Goal: Task Accomplishment & Management: Manage account settings

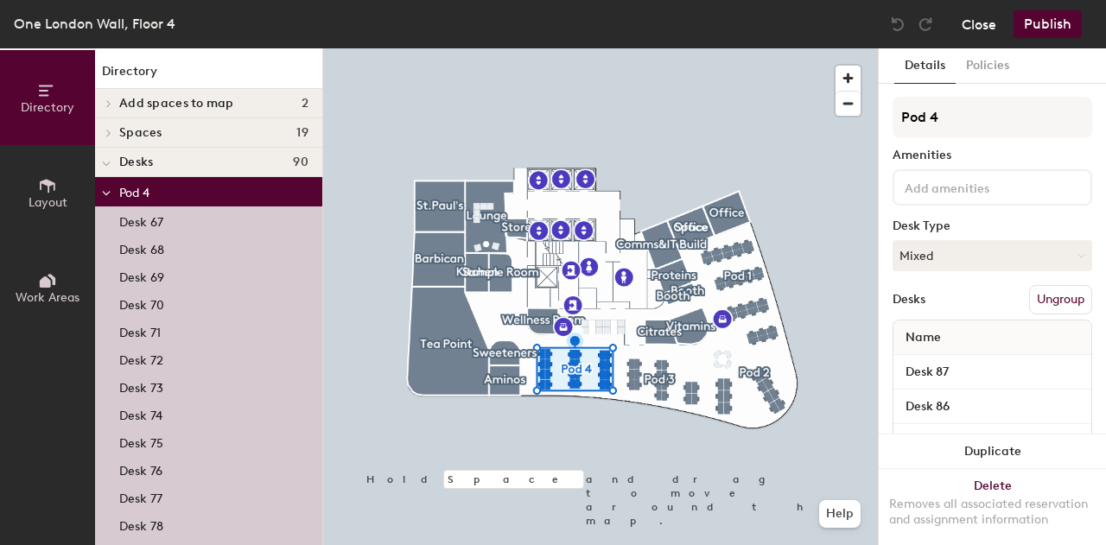
click at [985, 32] on button "Close" at bounding box center [979, 24] width 35 height 28
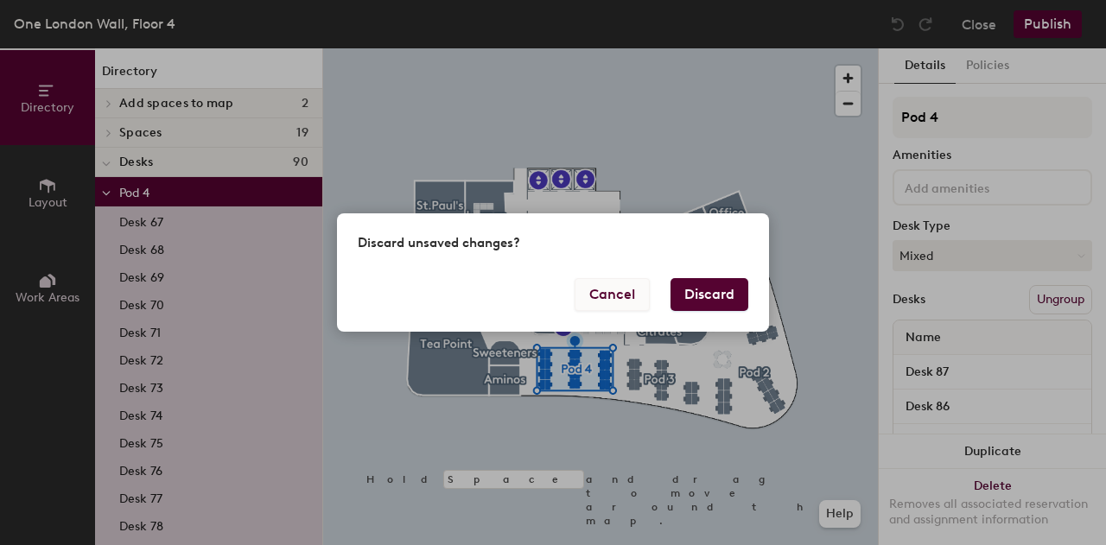
click at [624, 284] on button "Cancel" at bounding box center [612, 294] width 75 height 33
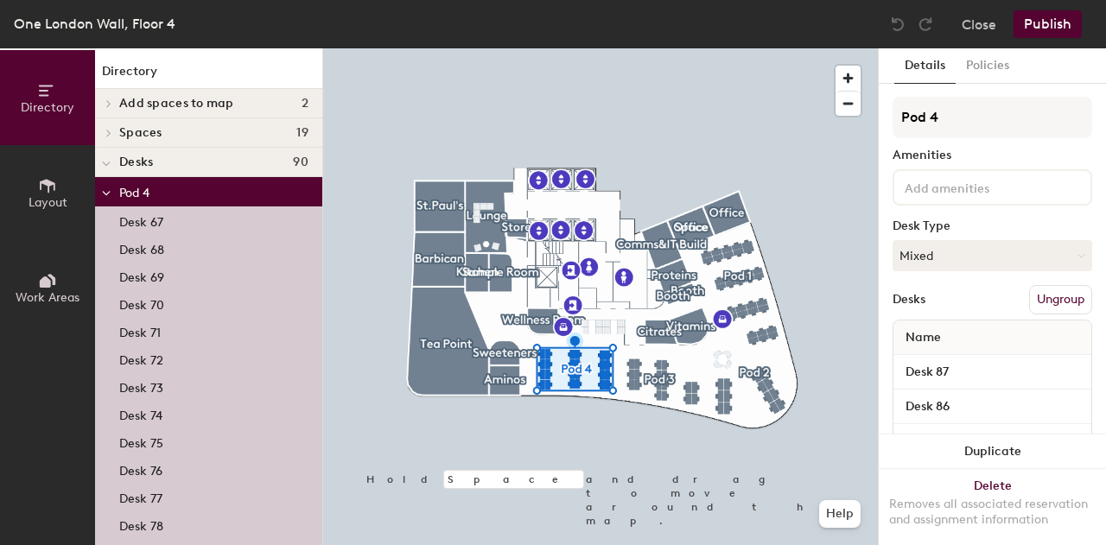
click at [1056, 27] on button "Publish" at bounding box center [1048, 24] width 68 height 28
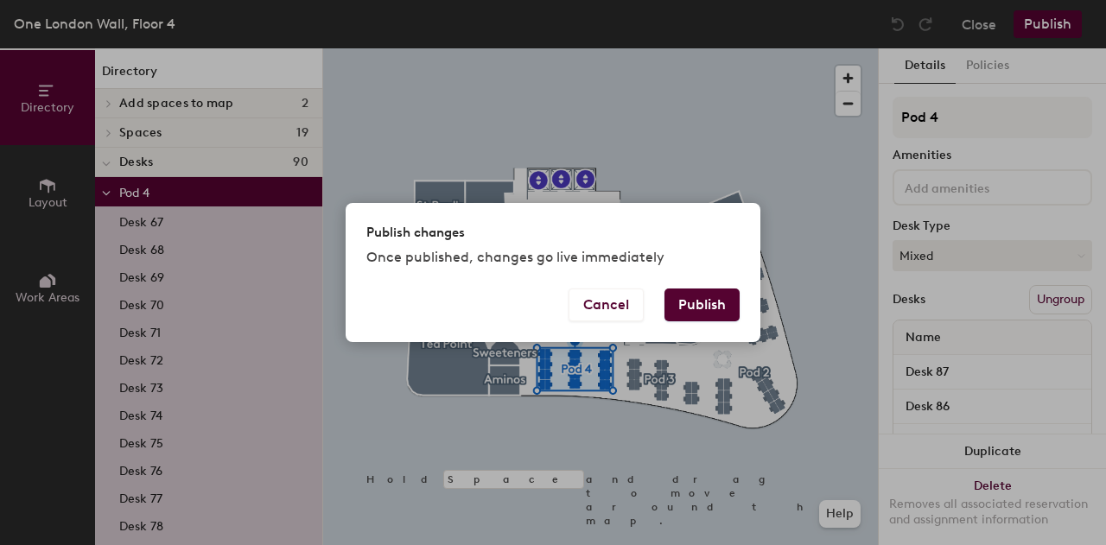
click at [721, 309] on button "Publish" at bounding box center [702, 305] width 75 height 33
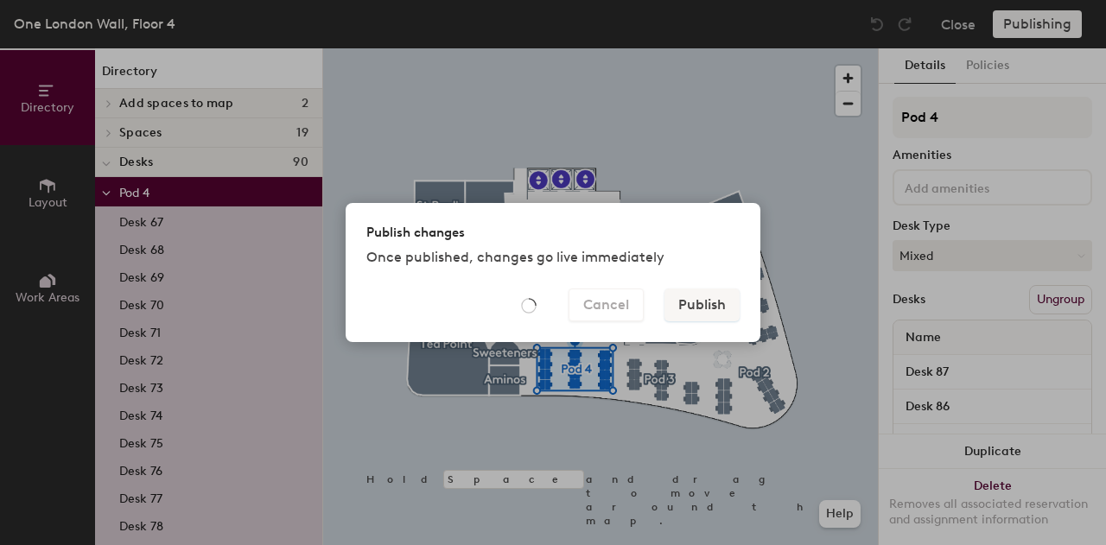
click at [806, 124] on div "Publish changes Once published, changes go live immediately Cancel Publish" at bounding box center [553, 272] width 1106 height 545
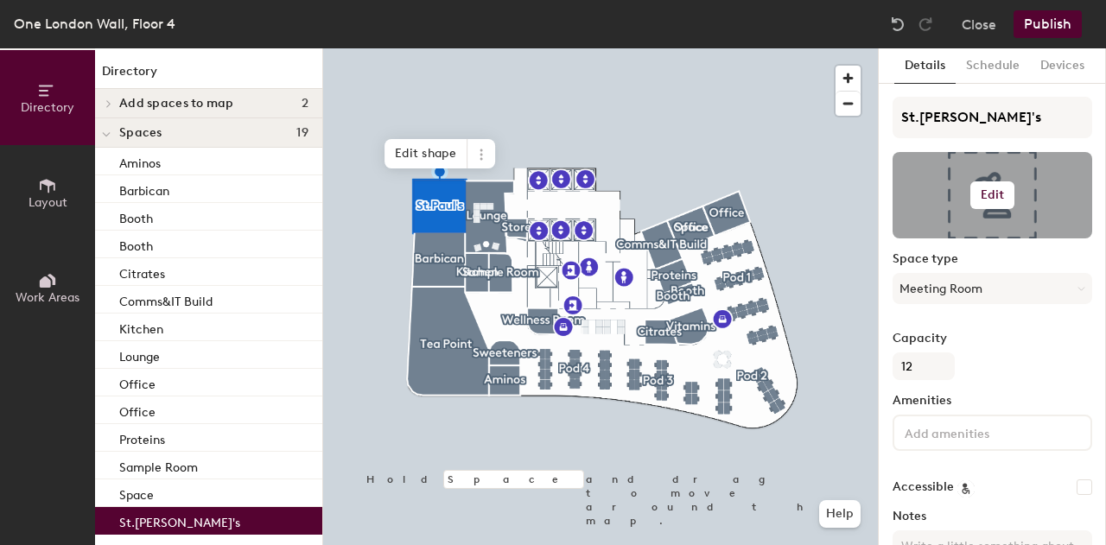
click at [989, 188] on h6 "Edit" at bounding box center [993, 195] width 24 height 14
click at [950, 241] on input "file" at bounding box center [1007, 246] width 198 height 26
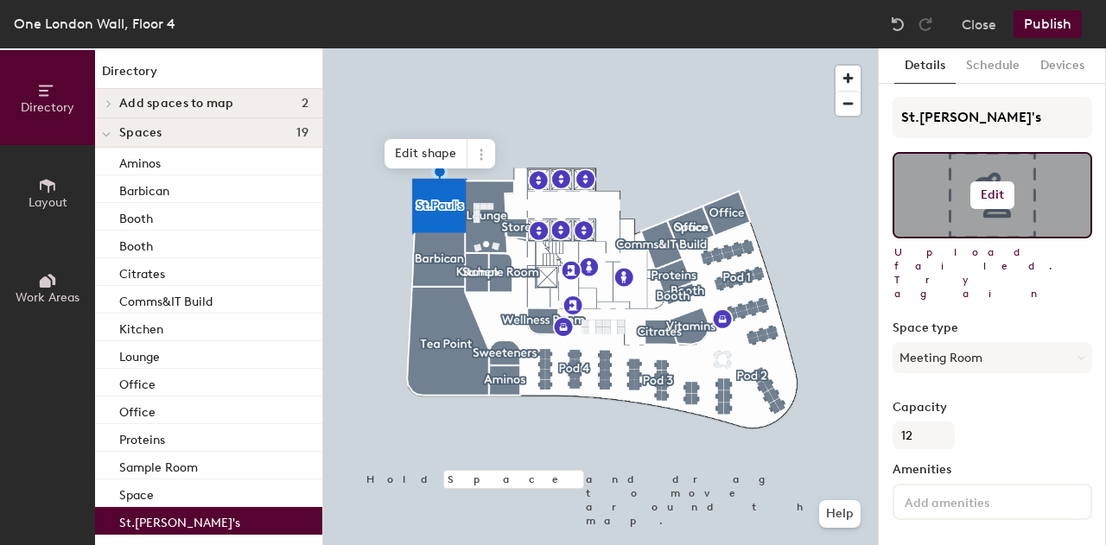
click at [987, 203] on button "Edit" at bounding box center [993, 196] width 45 height 28
click at [982, 240] on input "file" at bounding box center [1007, 246] width 198 height 26
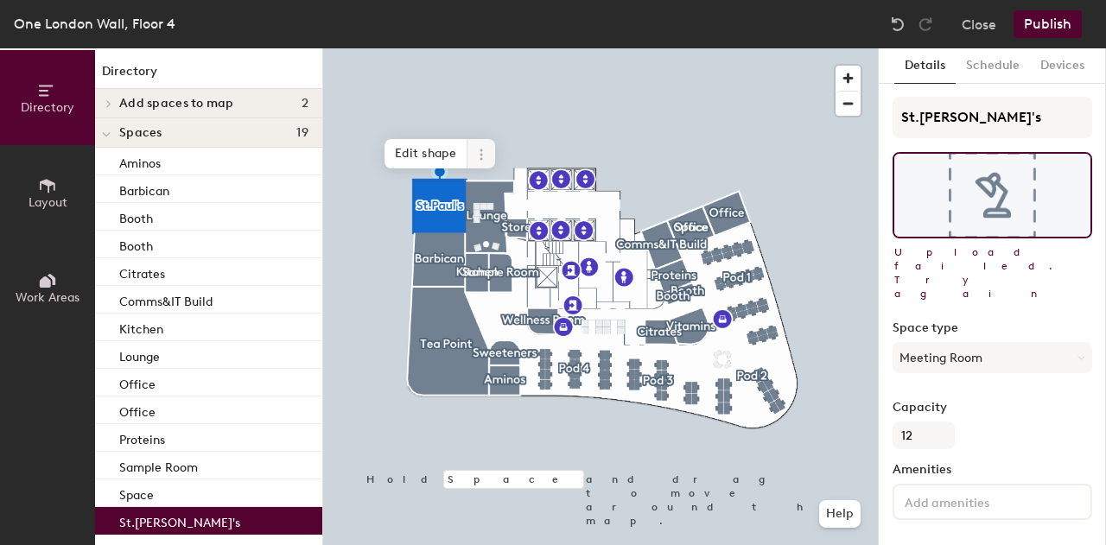
click at [478, 155] on icon at bounding box center [482, 155] width 14 height 14
click at [992, 61] on button "Schedule" at bounding box center [993, 65] width 74 height 35
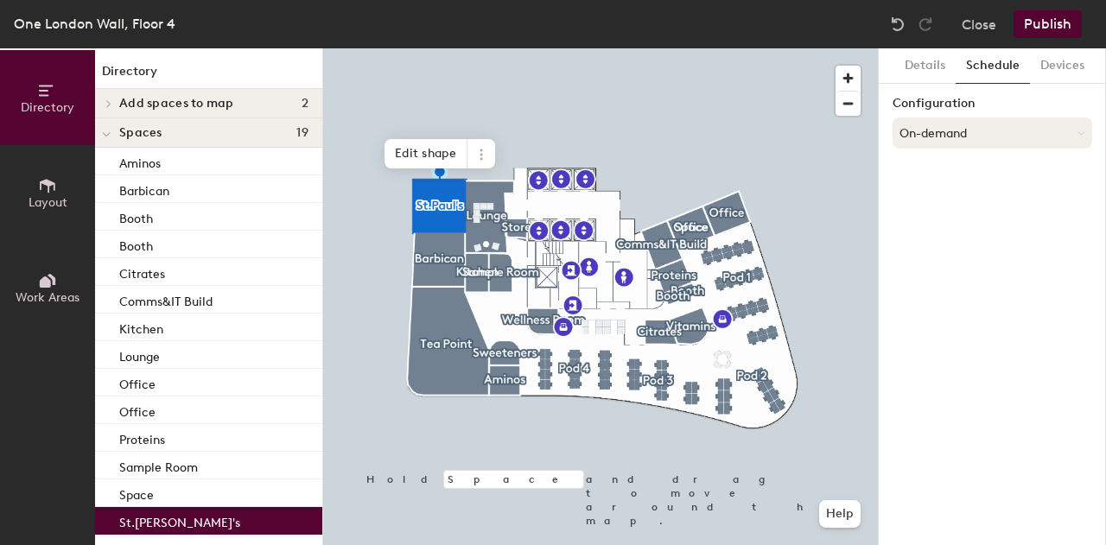
click at [987, 143] on button "On-demand" at bounding box center [993, 133] width 200 height 31
click at [947, 203] on div "Scheduled" at bounding box center [993, 202] width 198 height 26
click at [1045, 29] on button "Publish" at bounding box center [1048, 24] width 68 height 28
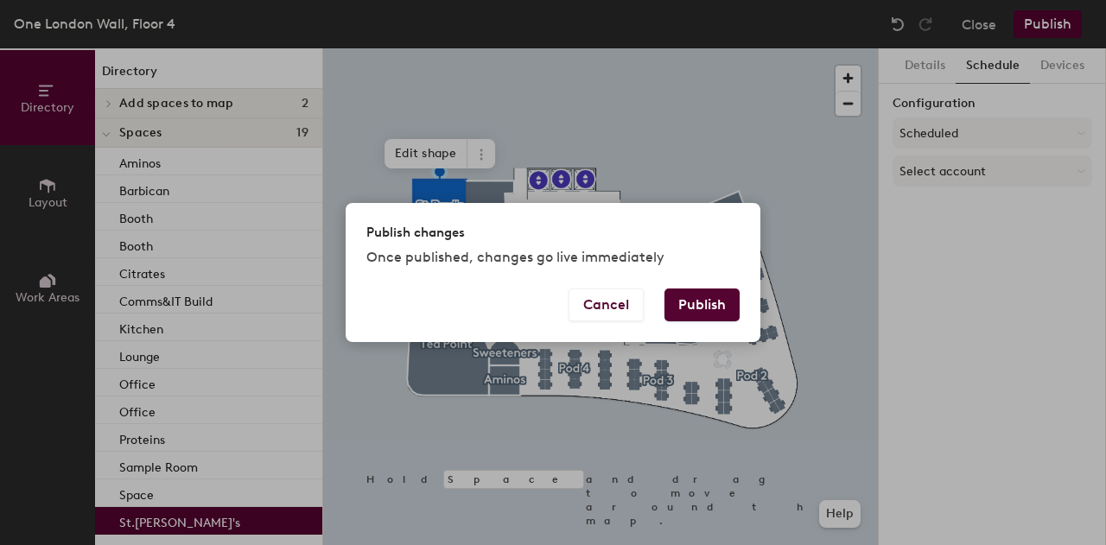
click at [699, 315] on button "Publish" at bounding box center [702, 305] width 75 height 33
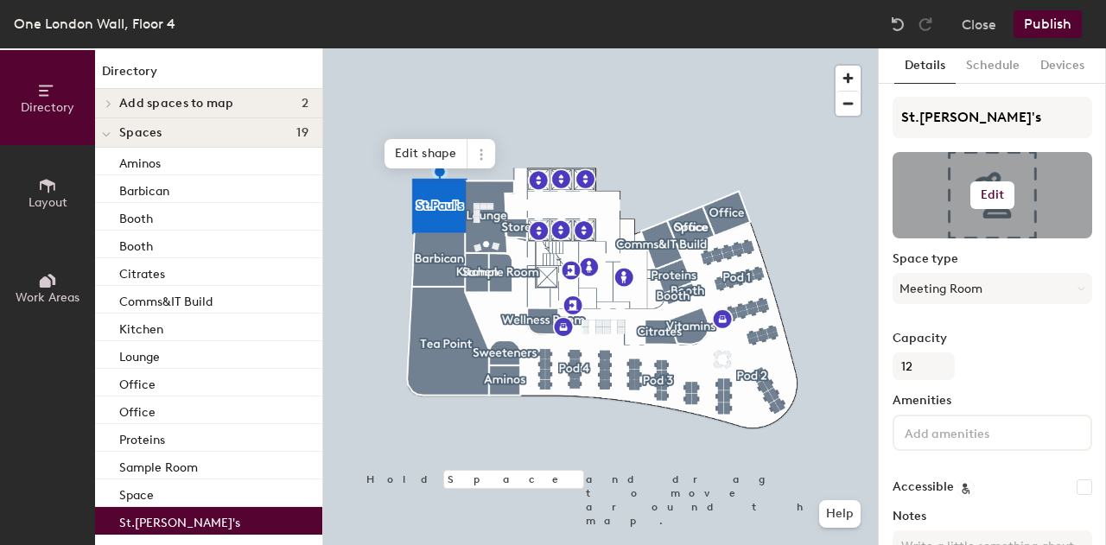
click at [988, 180] on div at bounding box center [993, 195] width 200 height 86
click at [991, 192] on h6 "Edit" at bounding box center [993, 195] width 24 height 14
click at [927, 240] on input "file" at bounding box center [1007, 246] width 198 height 26
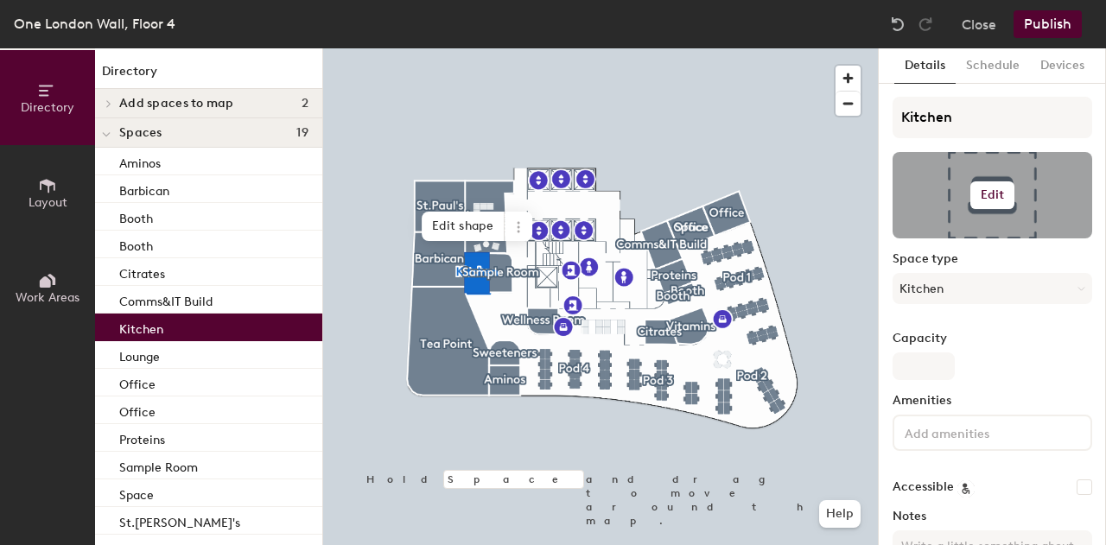
click at [1004, 193] on button "Edit" at bounding box center [993, 196] width 45 height 28
click at [951, 234] on input "file" at bounding box center [1007, 246] width 198 height 26
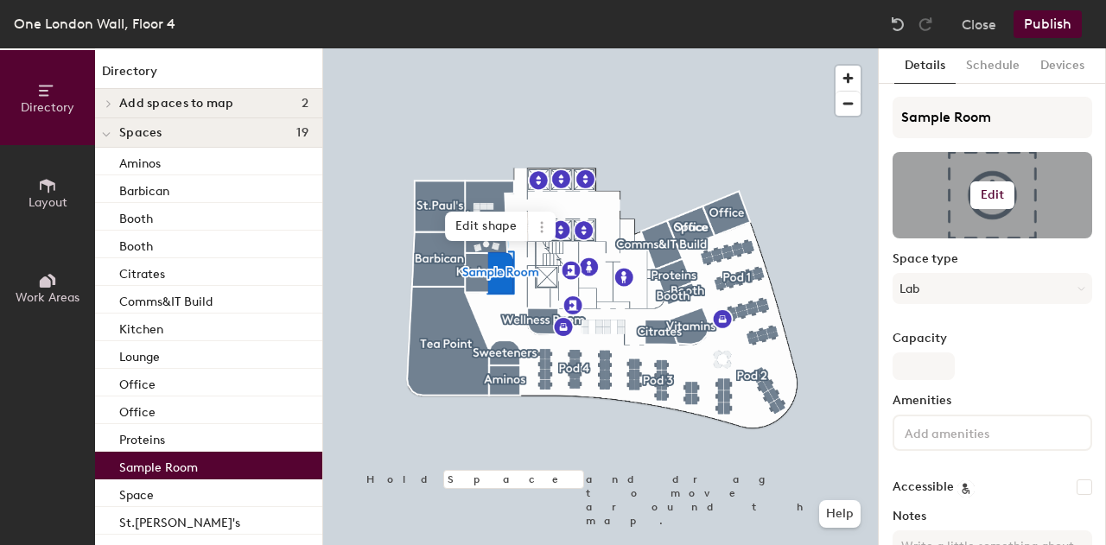
click at [990, 191] on h6 "Edit" at bounding box center [993, 195] width 24 height 14
click at [972, 237] on input "file" at bounding box center [1007, 246] width 198 height 26
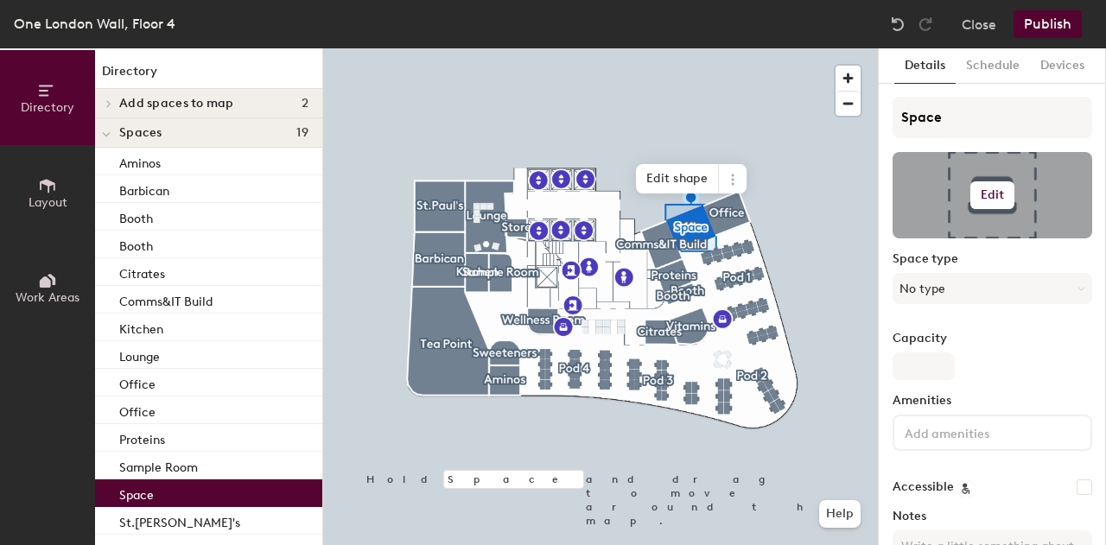
click at [989, 193] on h6 "Edit" at bounding box center [993, 195] width 24 height 14
click at [966, 241] on input "file" at bounding box center [1007, 246] width 198 height 26
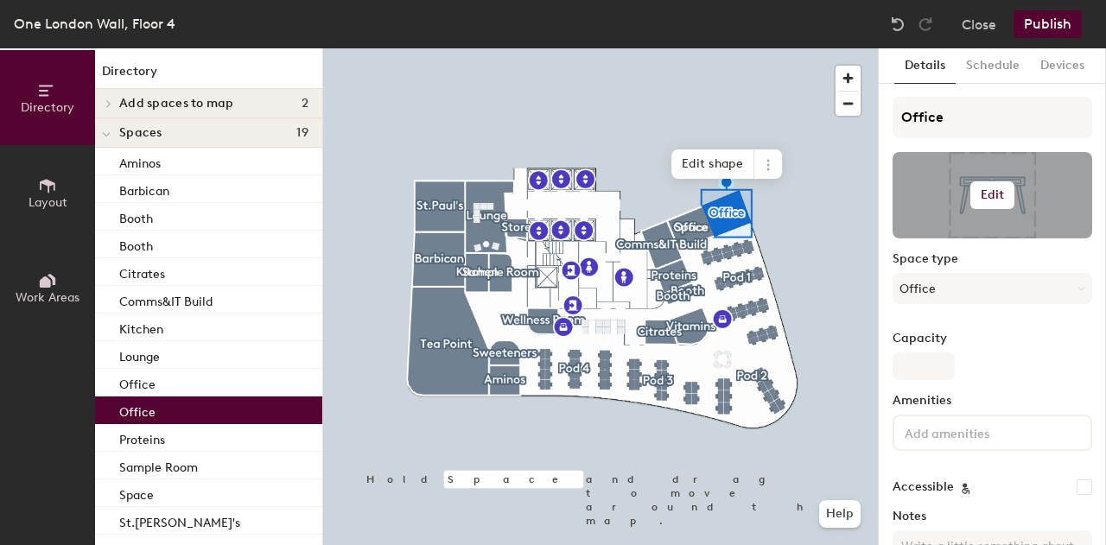
click at [984, 196] on h6 "Edit" at bounding box center [993, 195] width 24 height 14
click at [977, 239] on input "file" at bounding box center [1007, 246] width 198 height 26
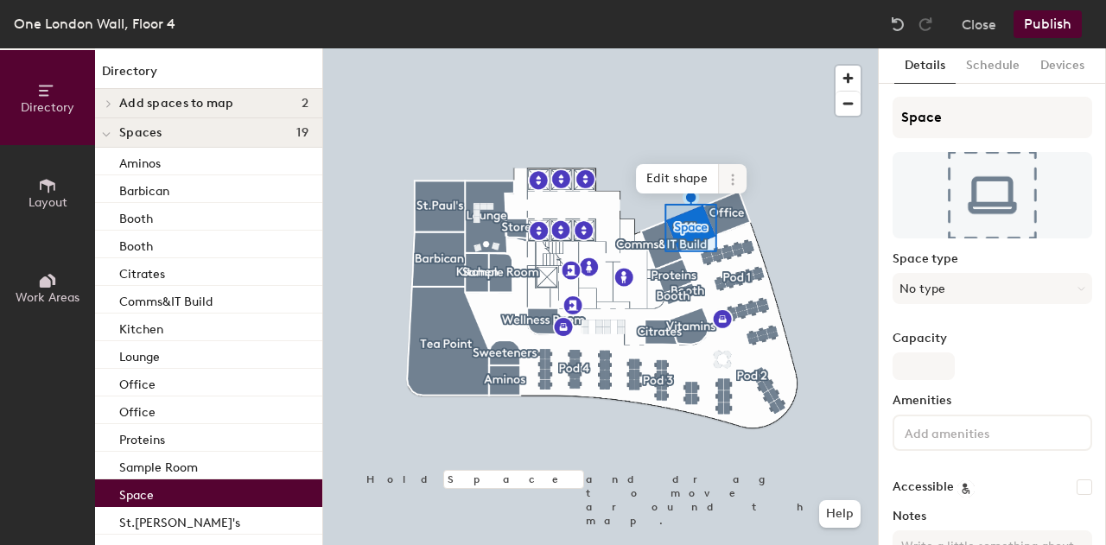
click at [728, 175] on icon at bounding box center [733, 180] width 14 height 14
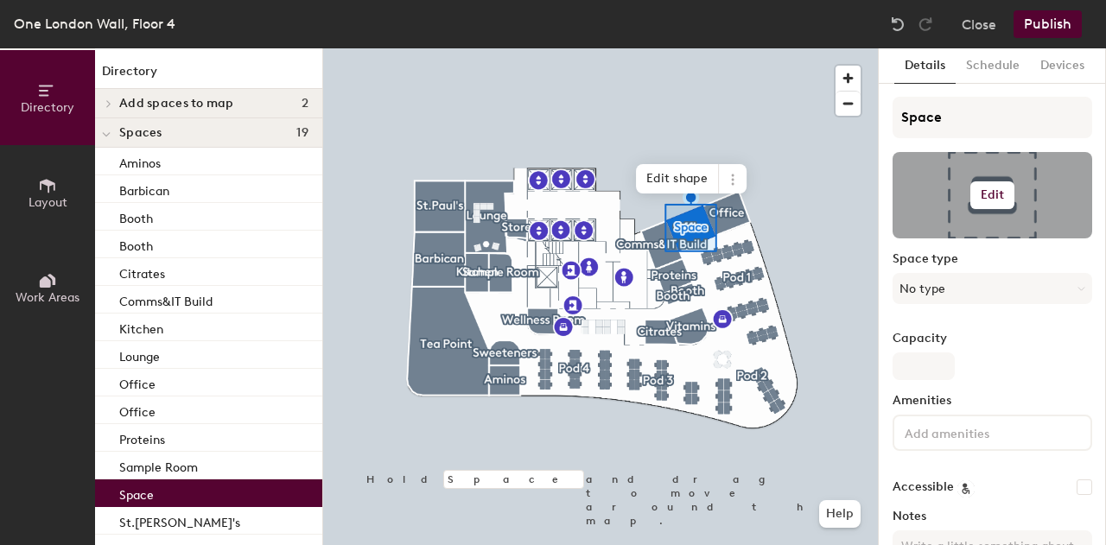
click at [981, 194] on h6 "Edit" at bounding box center [993, 195] width 24 height 14
click at [951, 237] on input "file" at bounding box center [1007, 246] width 198 height 26
click at [943, 264] on span "Remove" at bounding box center [993, 263] width 170 height 16
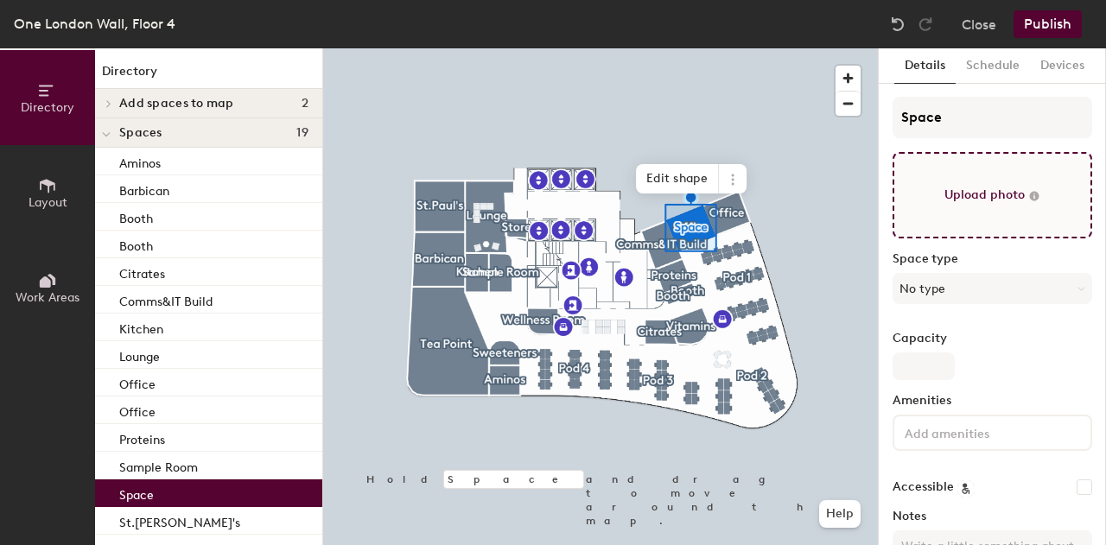
click at [1013, 202] on input "file" at bounding box center [993, 195] width 200 height 86
type input "C:\fakepath\D1_F04_Offices_.0000.jpg"
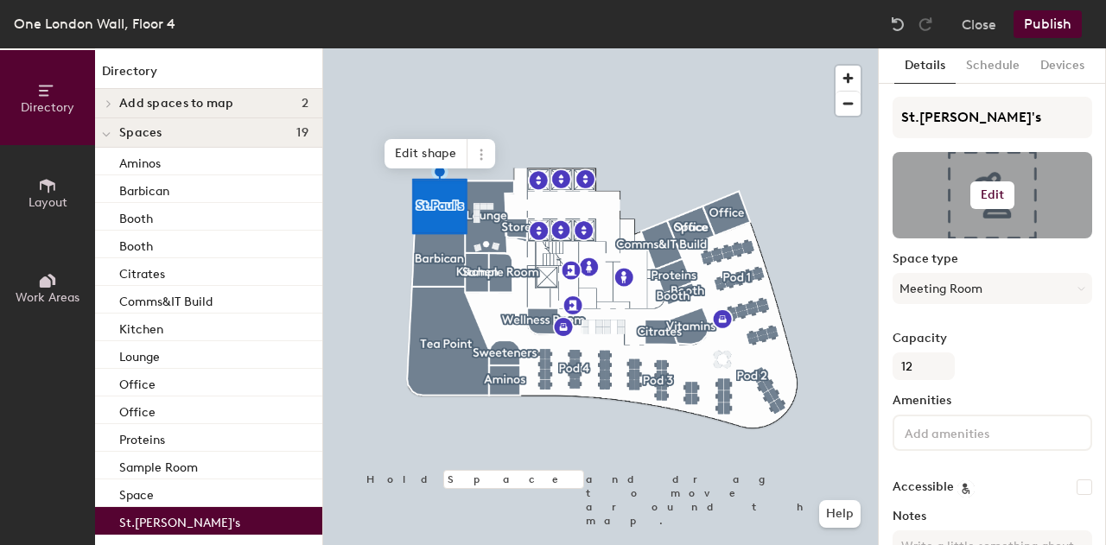
click at [991, 194] on h6 "Edit" at bounding box center [993, 195] width 24 height 14
click at [961, 238] on input "file" at bounding box center [1007, 246] width 198 height 26
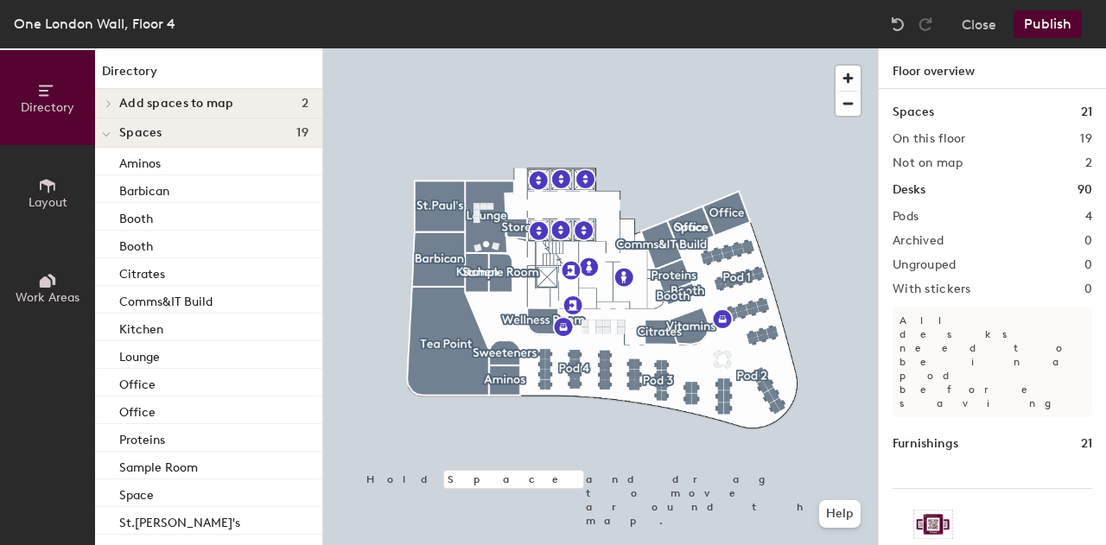
click at [1055, 16] on button "Publish" at bounding box center [1048, 24] width 68 height 28
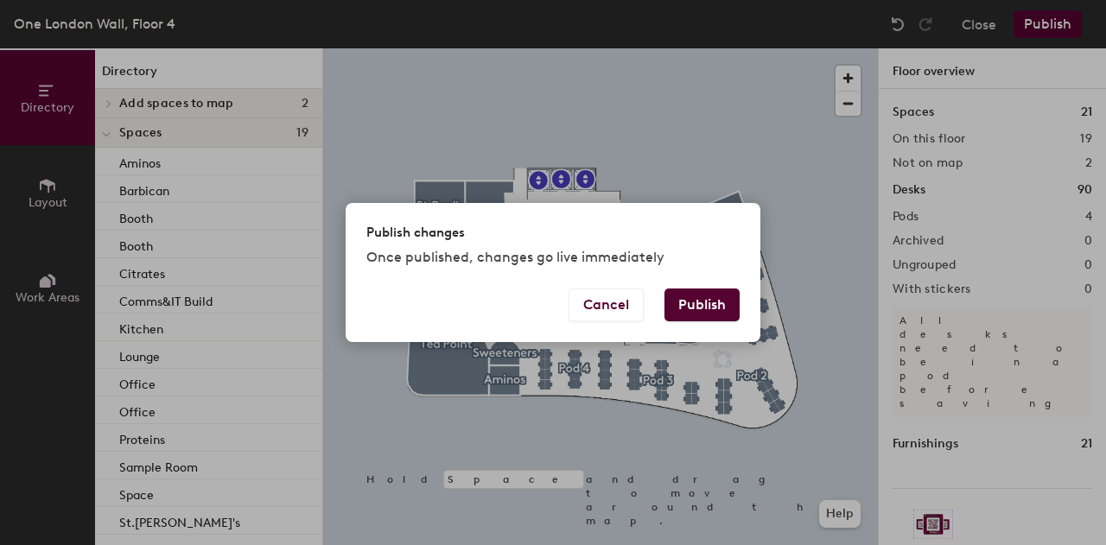
click at [718, 301] on button "Publish" at bounding box center [702, 305] width 75 height 33
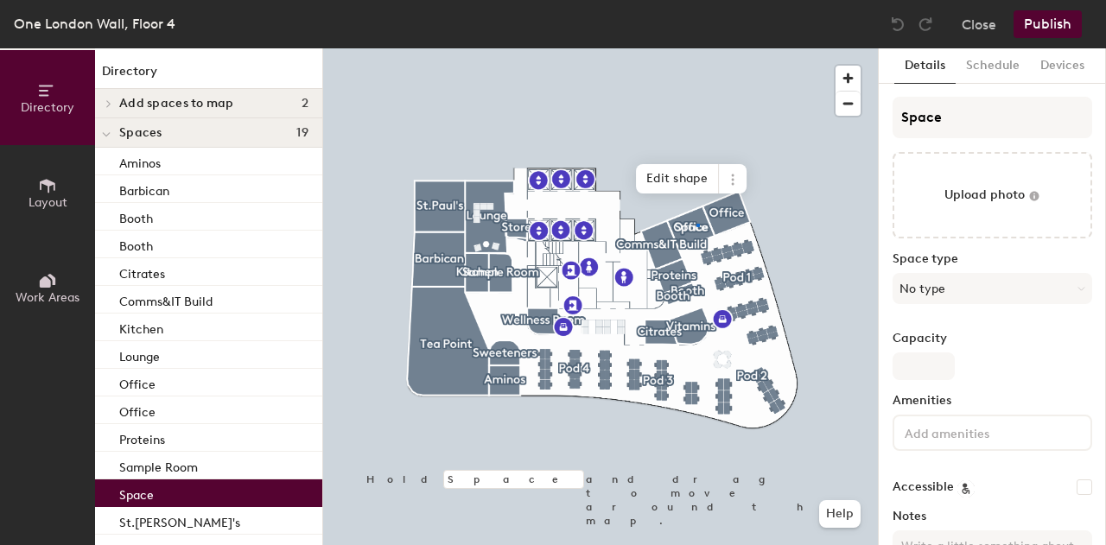
click at [697, 48] on div at bounding box center [600, 48] width 555 height 0
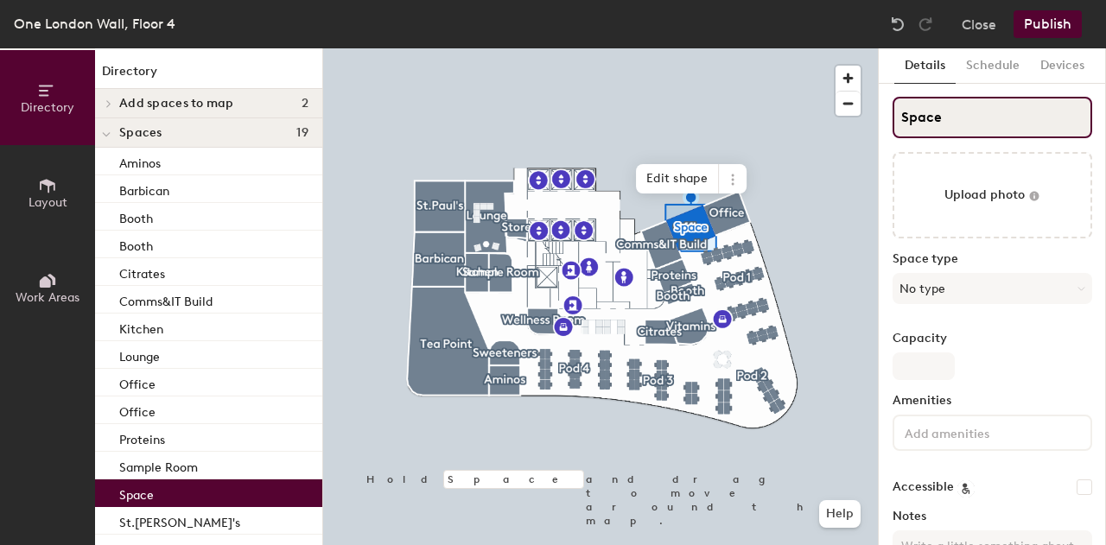
click at [969, 112] on input "Space" at bounding box center [993, 117] width 200 height 41
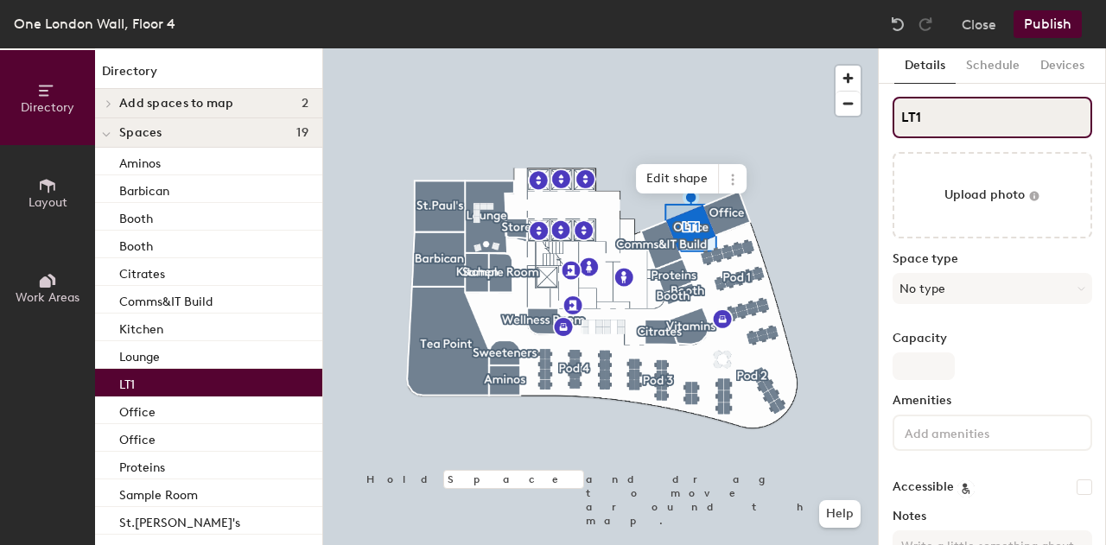
type input "LT1"
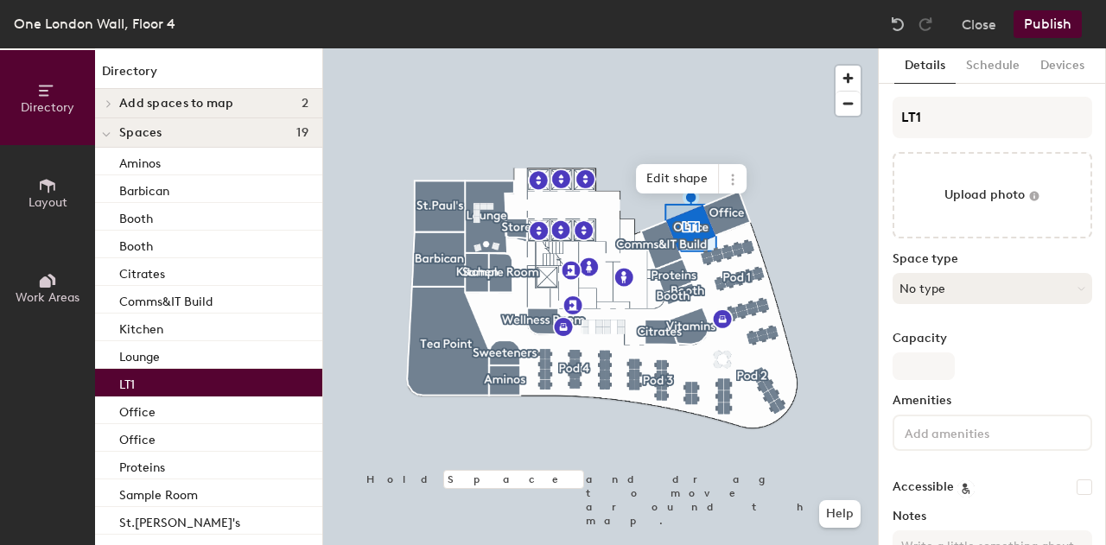
drag, startPoint x: 999, startPoint y: 307, endPoint x: 995, endPoint y: 283, distance: 24.6
click at [995, 283] on div "Space type No type" at bounding box center [993, 285] width 200 height 66
click at [995, 283] on button "No type" at bounding box center [993, 288] width 200 height 31
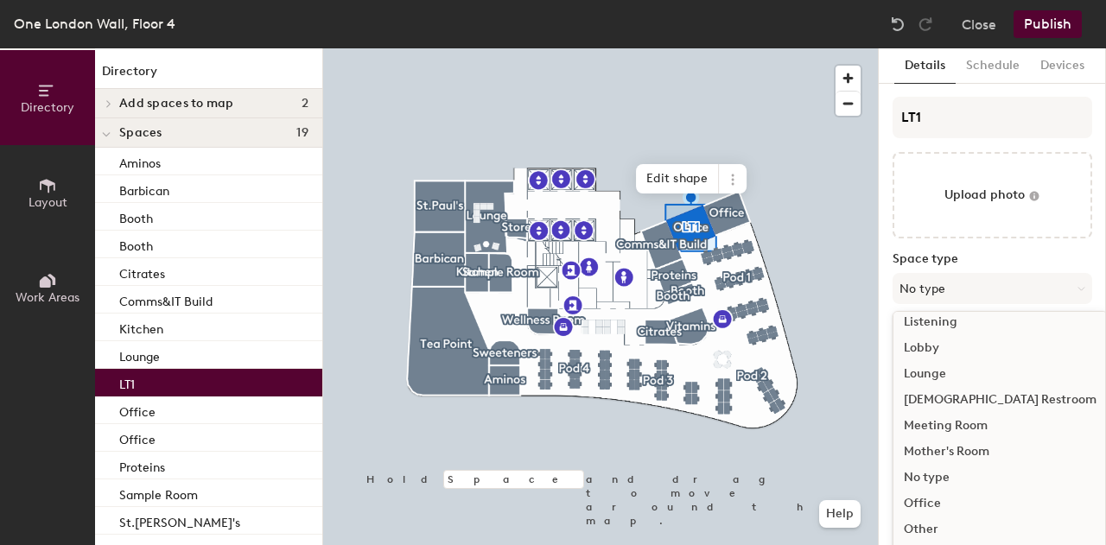
scroll to position [386, 0]
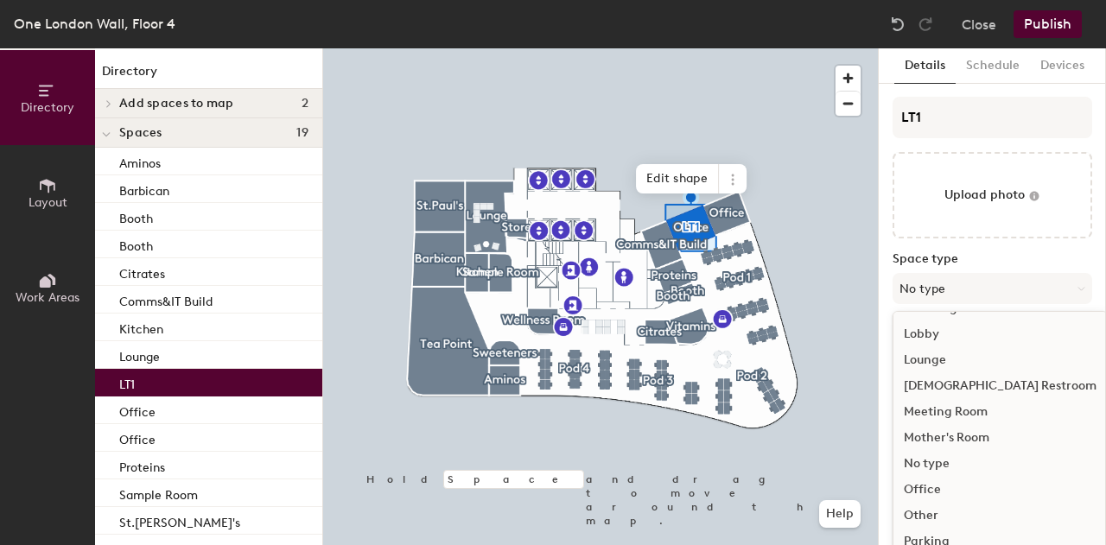
click at [939, 485] on div "Office" at bounding box center [1001, 490] width 214 height 26
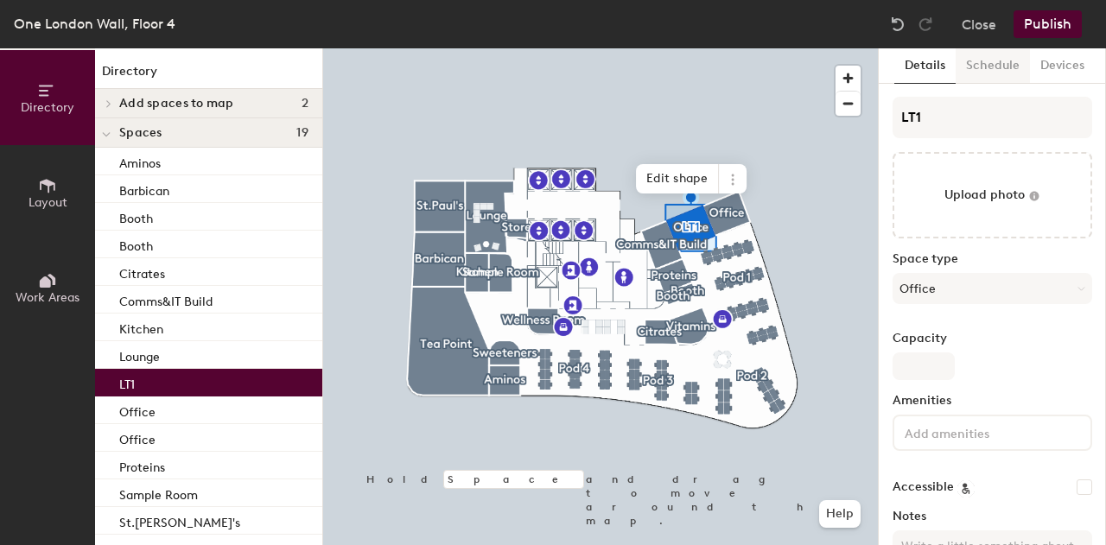
click at [1004, 61] on button "Schedule" at bounding box center [993, 65] width 74 height 35
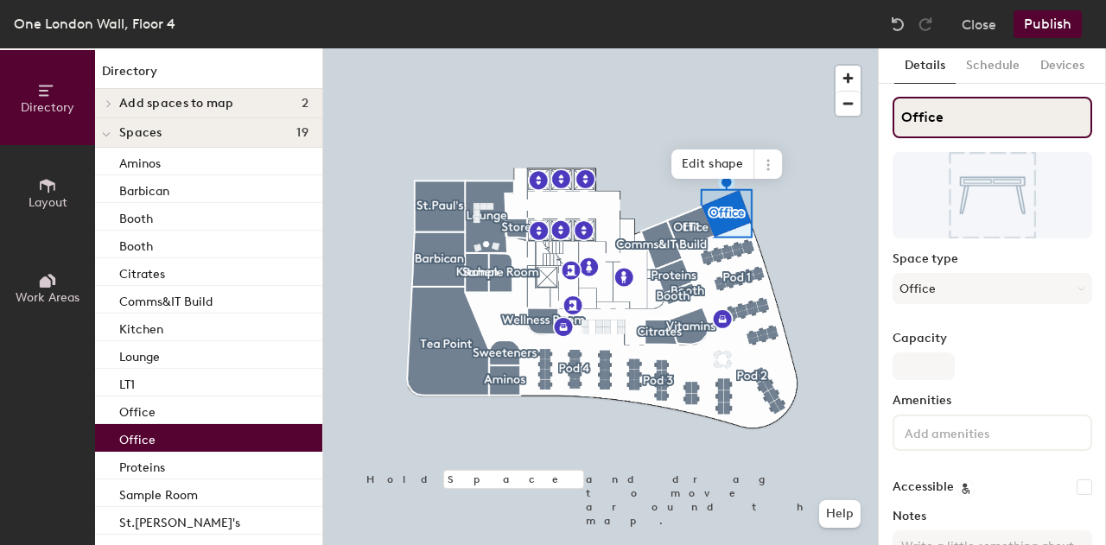
click at [951, 115] on input "Office" at bounding box center [993, 117] width 200 height 41
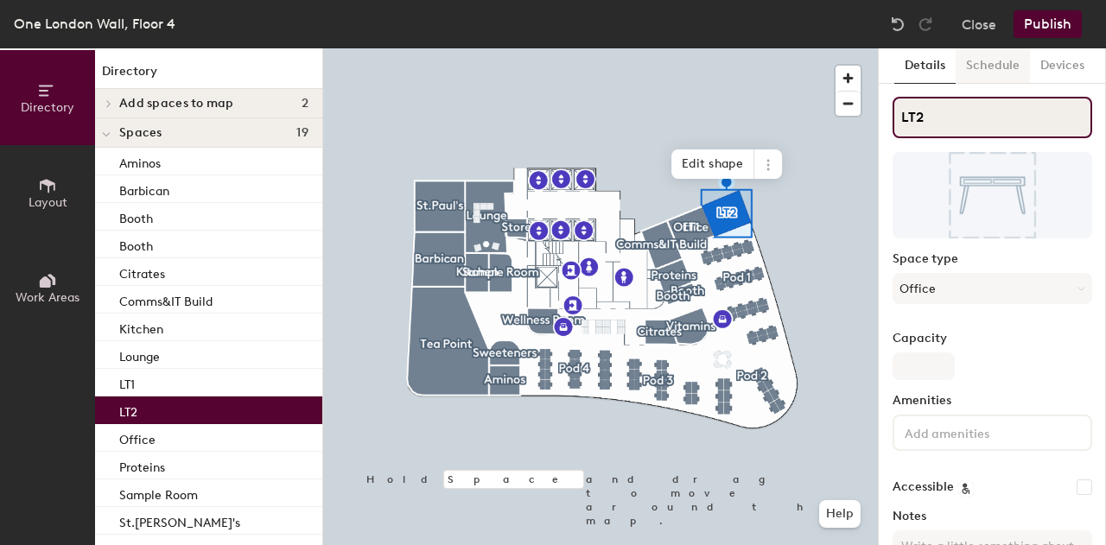
type input "LT2"
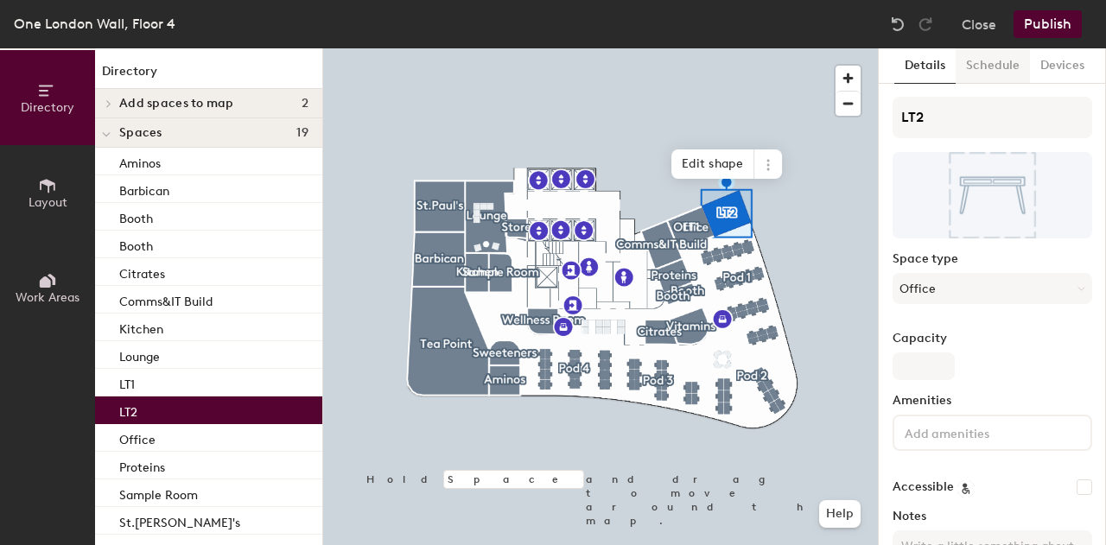
click at [984, 68] on button "Schedule" at bounding box center [993, 65] width 74 height 35
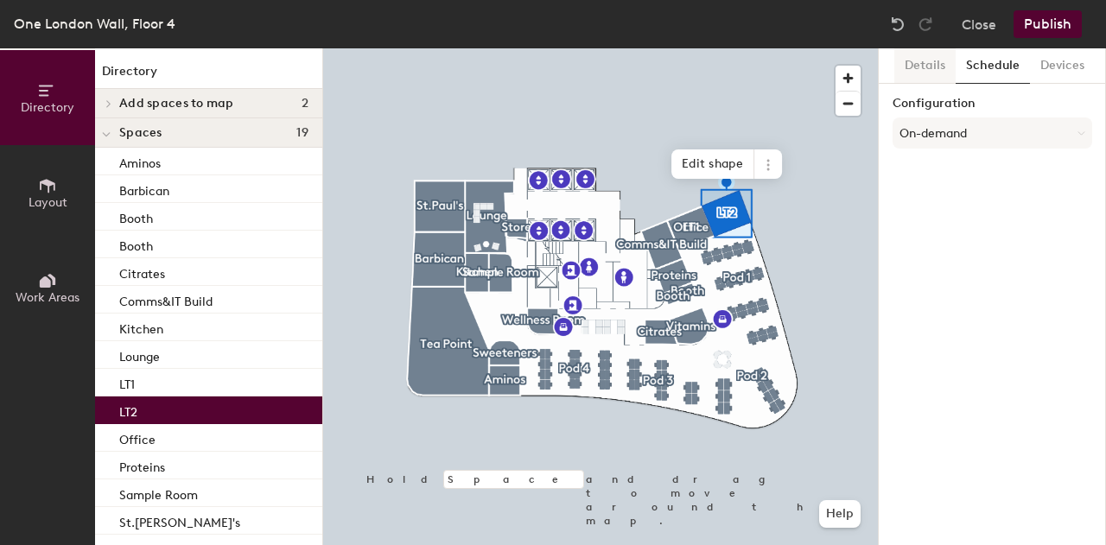
click at [932, 62] on button "Details" at bounding box center [925, 65] width 61 height 35
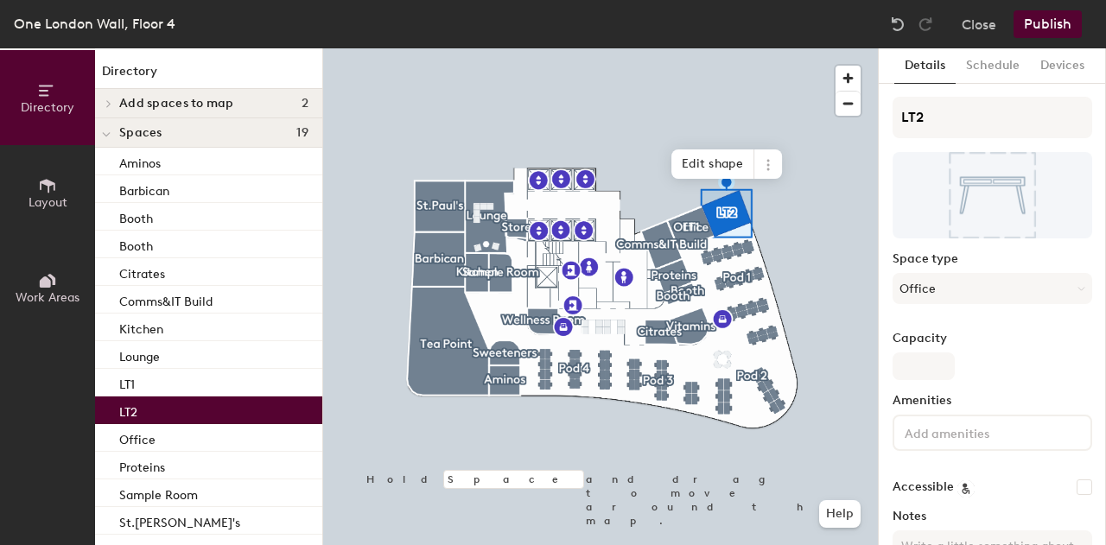
click at [1056, 25] on button "Publish" at bounding box center [1048, 24] width 68 height 28
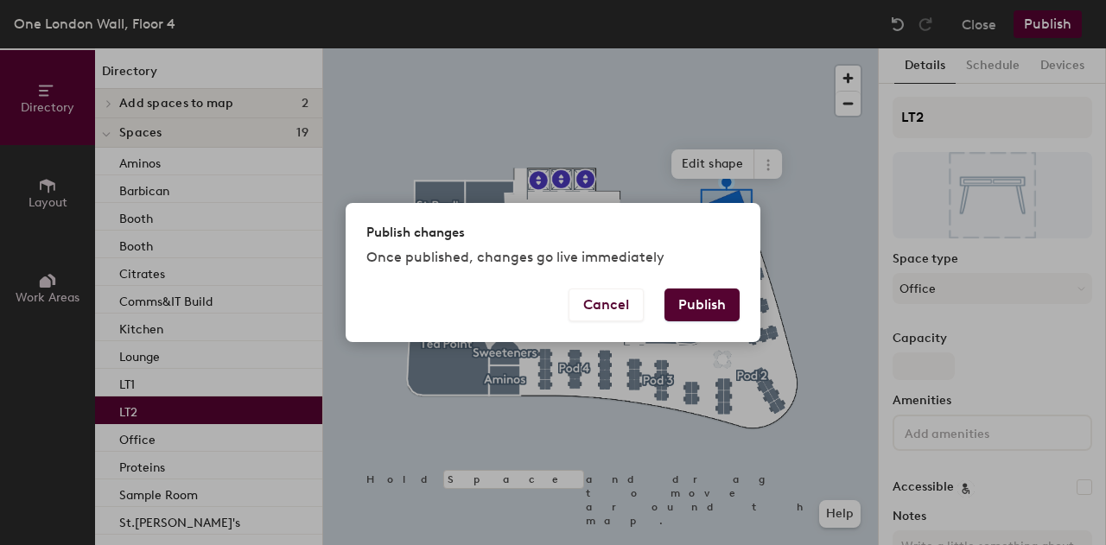
click at [711, 305] on button "Publish" at bounding box center [702, 305] width 75 height 33
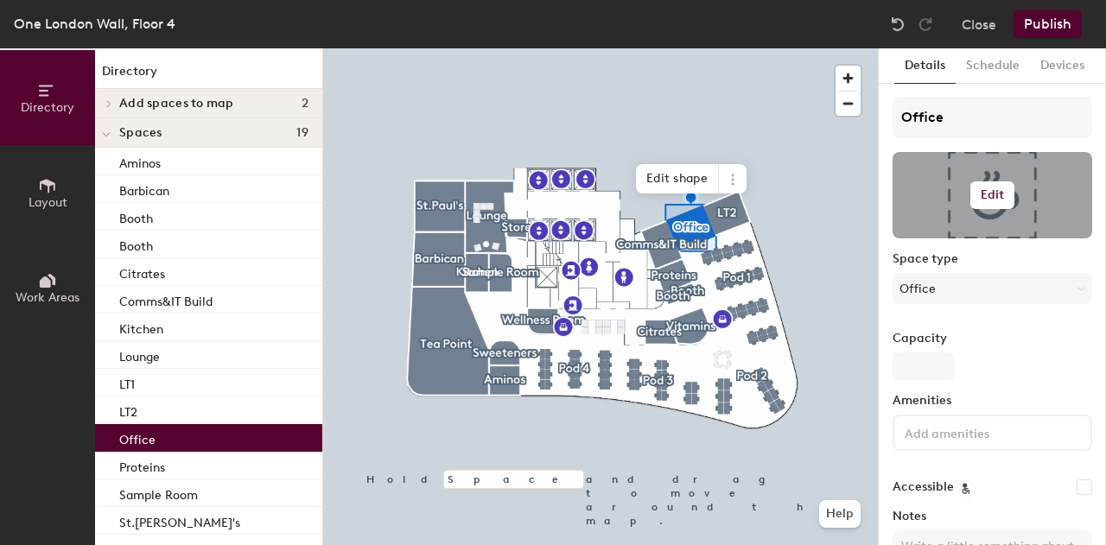
click at [958, 201] on div at bounding box center [993, 195] width 200 height 86
click at [1003, 194] on button "Edit" at bounding box center [993, 196] width 45 height 28
click at [959, 237] on input "file" at bounding box center [1007, 246] width 198 height 26
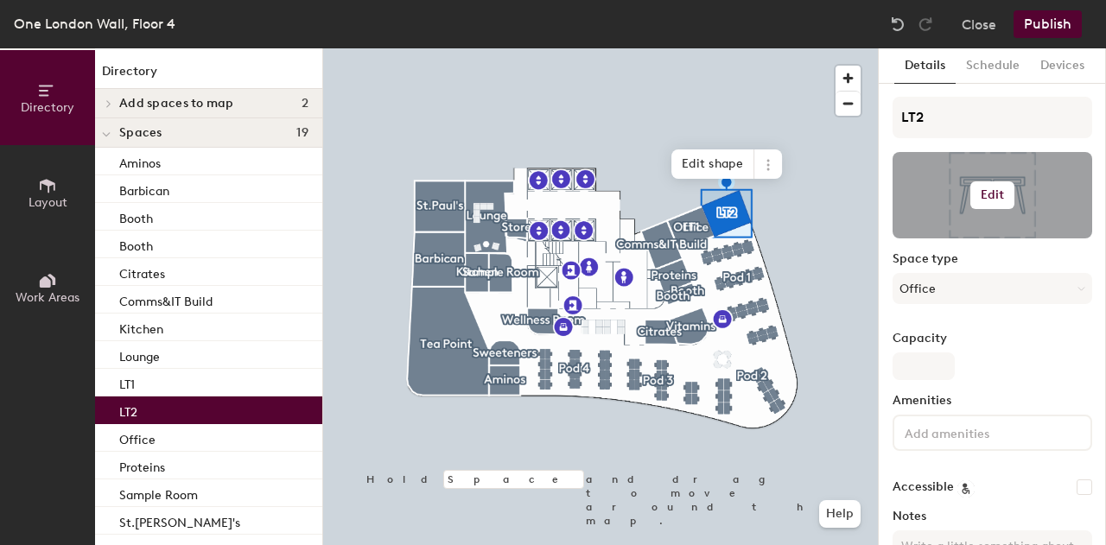
click at [984, 188] on h6 "Edit" at bounding box center [993, 195] width 24 height 14
click at [951, 239] on input "file" at bounding box center [1007, 246] width 198 height 26
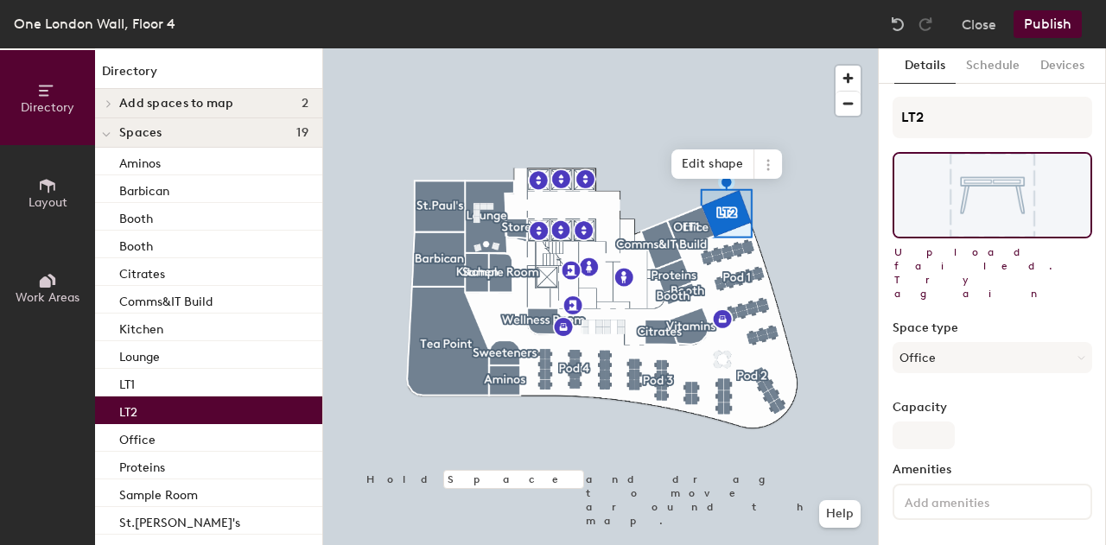
click at [965, 256] on span "Upload failed. Try again" at bounding box center [993, 272] width 196 height 55
click at [1049, 29] on button "Publish" at bounding box center [1048, 24] width 68 height 28
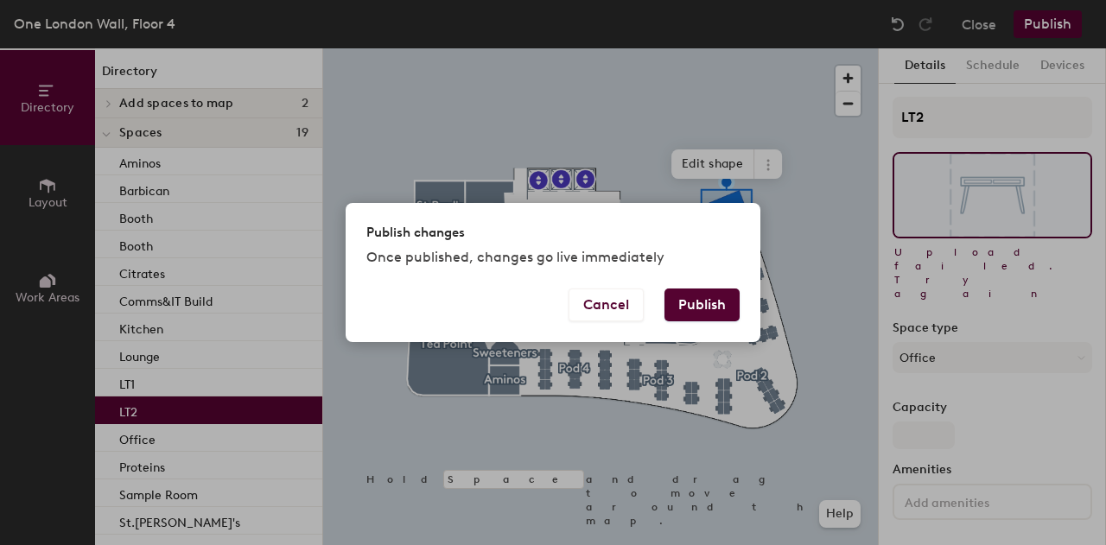
click at [715, 300] on button "Publish" at bounding box center [702, 305] width 75 height 33
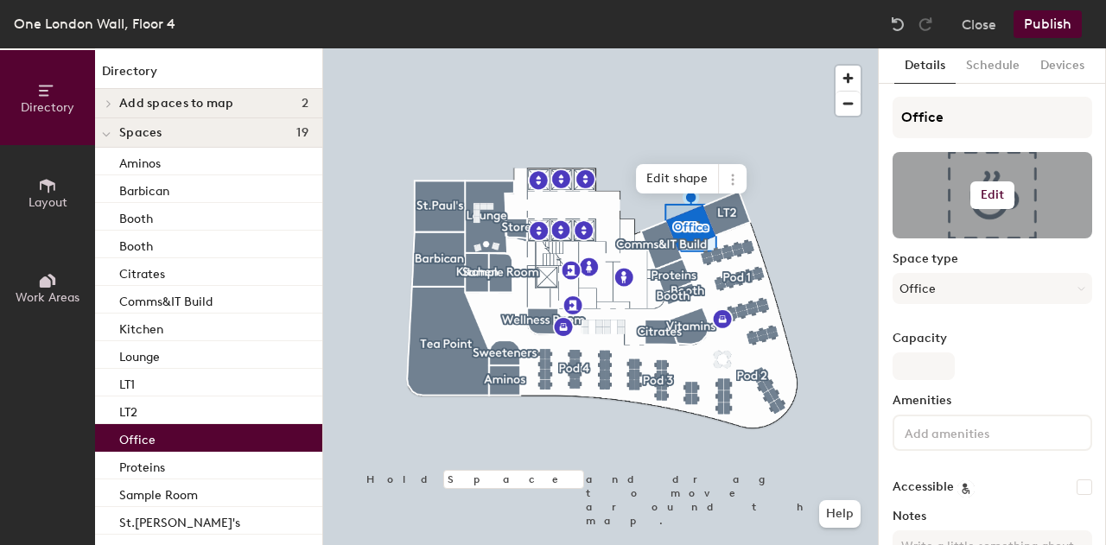
click at [944, 200] on div at bounding box center [993, 195] width 200 height 86
click at [1010, 191] on div at bounding box center [993, 195] width 200 height 86
click at [992, 189] on h6 "Edit" at bounding box center [993, 195] width 24 height 14
click at [957, 227] on div "Change photo Remove" at bounding box center [993, 254] width 200 height 66
click at [960, 238] on input "file" at bounding box center [1007, 246] width 198 height 26
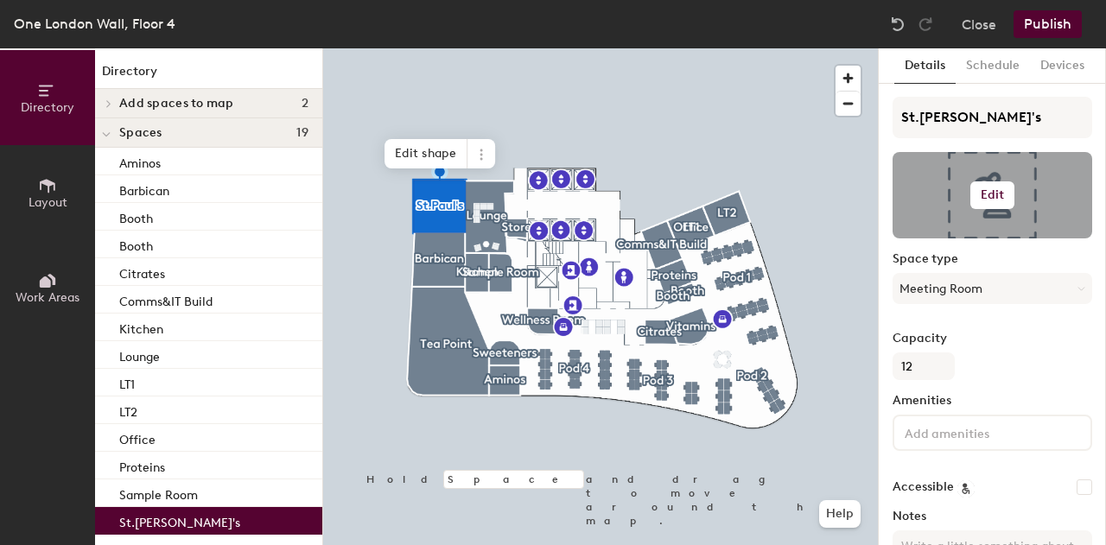
click at [989, 198] on h6 "Edit" at bounding box center [993, 195] width 24 height 14
click at [974, 235] on input "file" at bounding box center [1007, 246] width 198 height 26
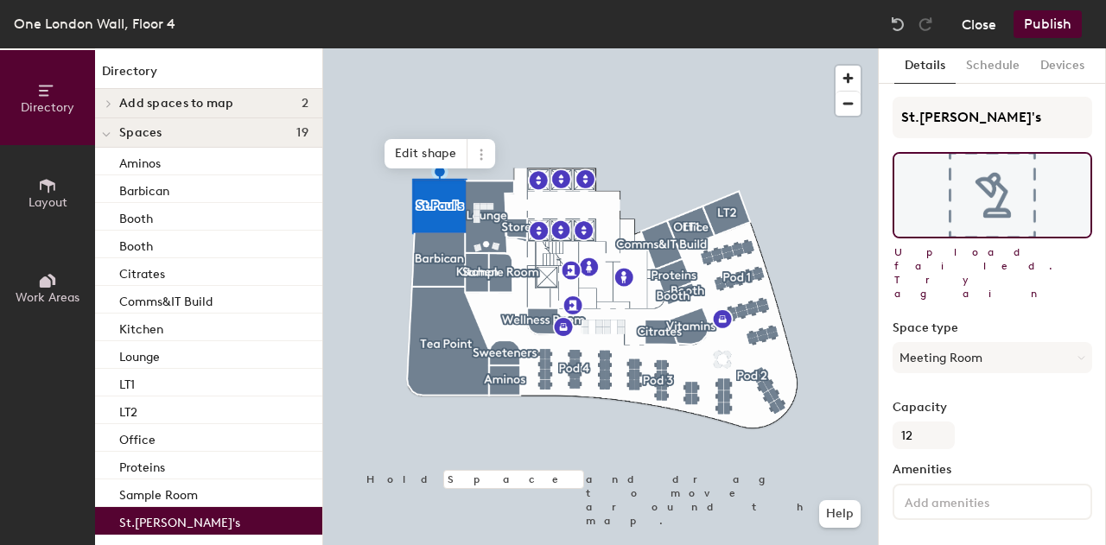
click at [976, 27] on button "Close" at bounding box center [979, 24] width 35 height 28
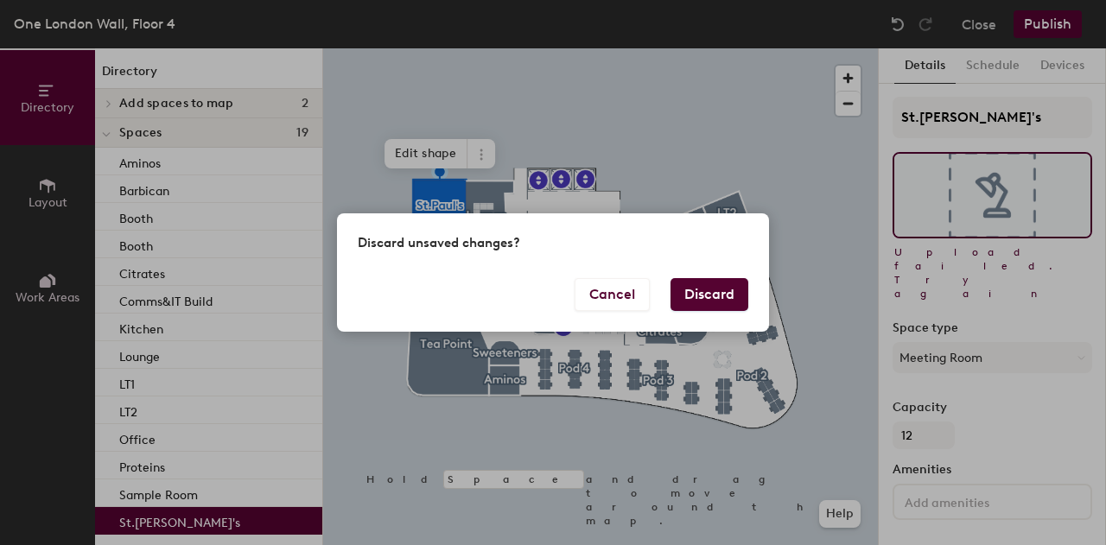
click at [714, 293] on button "Discard" at bounding box center [710, 294] width 78 height 33
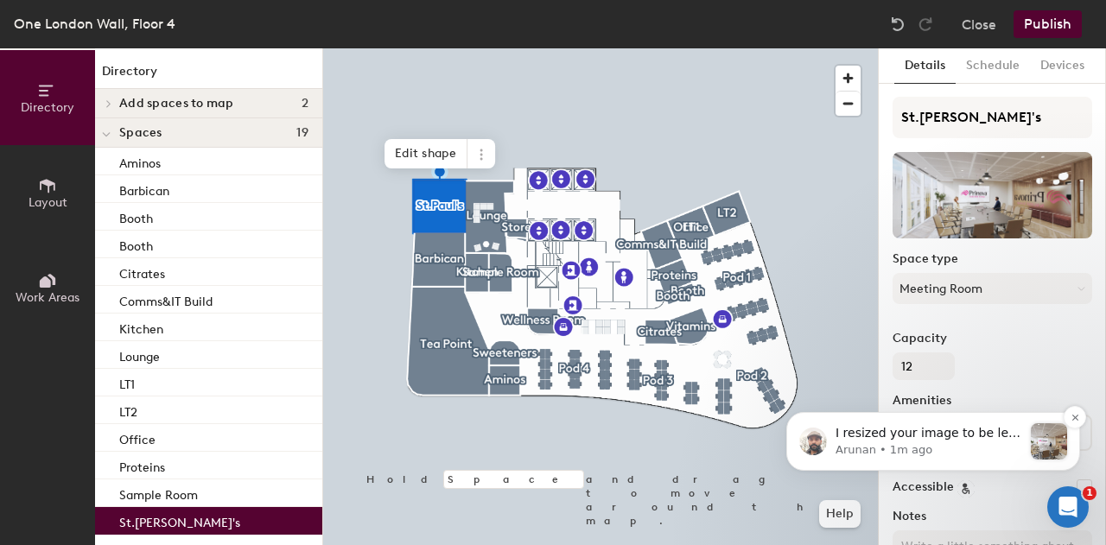
click at [946, 434] on p "I resized your image to be less then 3MB and it got successfully uploaded." at bounding box center [929, 433] width 187 height 17
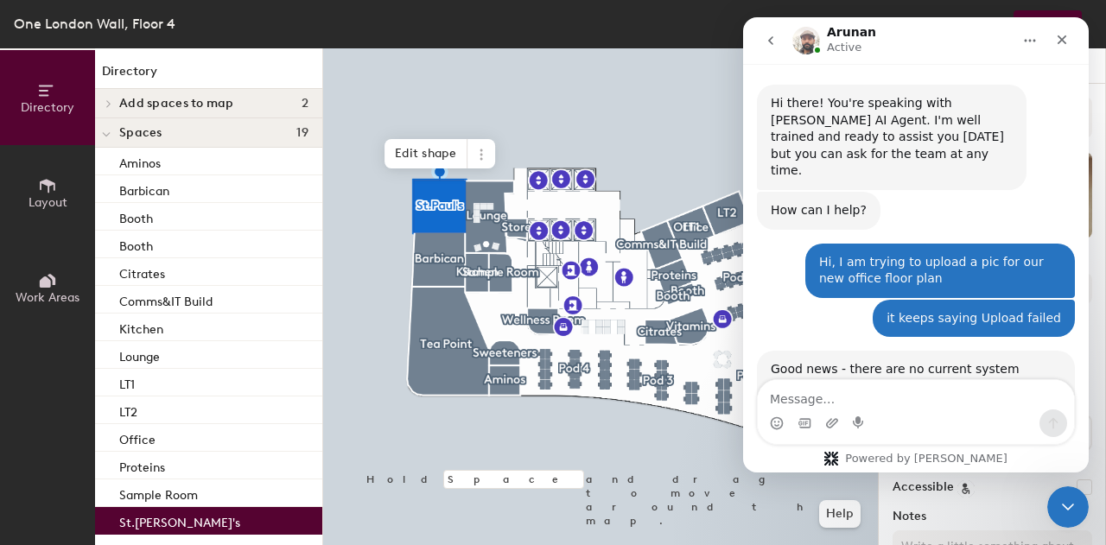
scroll to position [2307, 0]
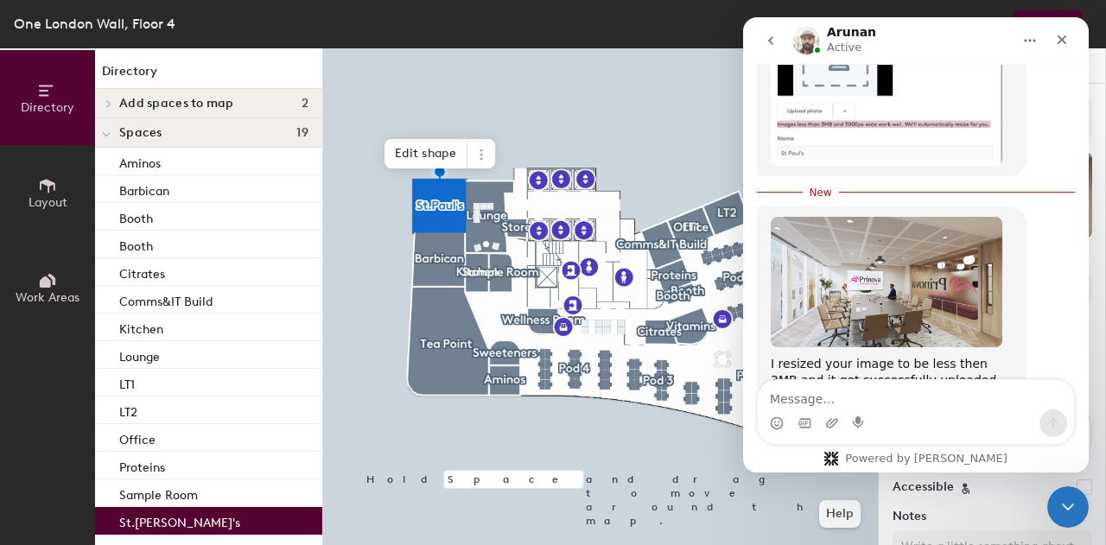
click at [886, 395] on textarea "Message…" at bounding box center [916, 394] width 316 height 29
type textarea "thanks"
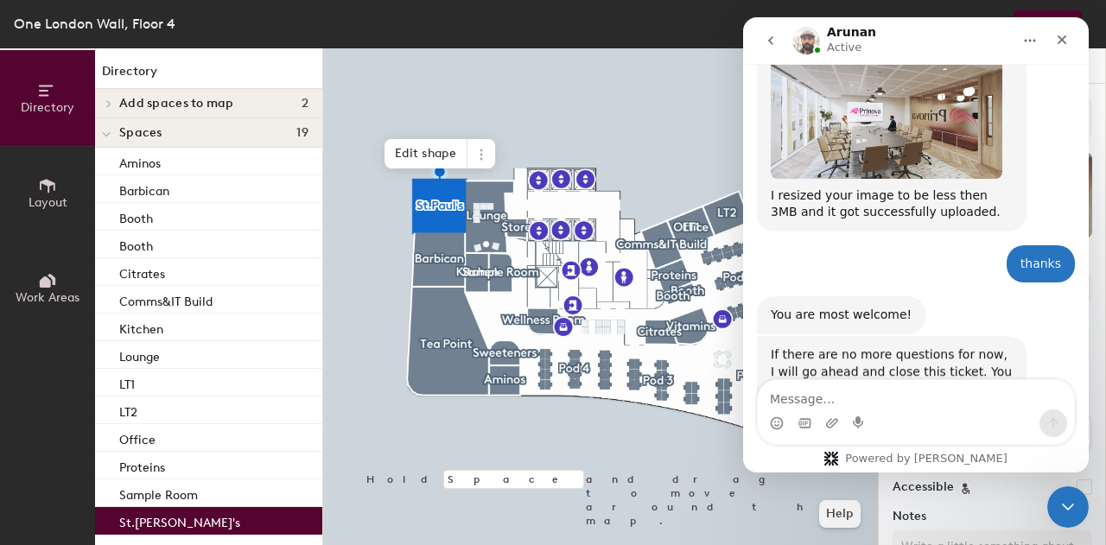
scroll to position [2506, 0]
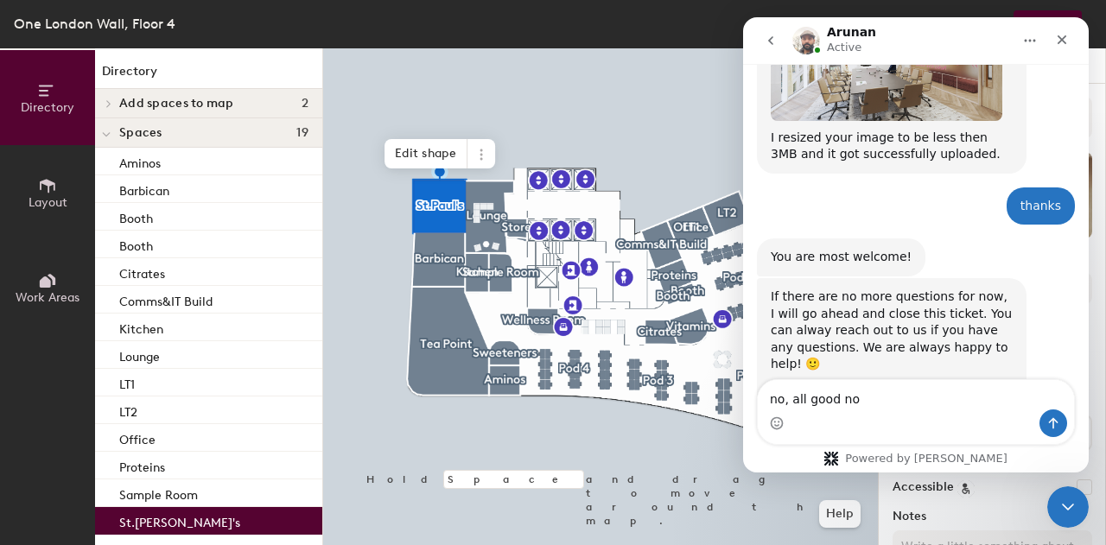
type textarea "no, all good now"
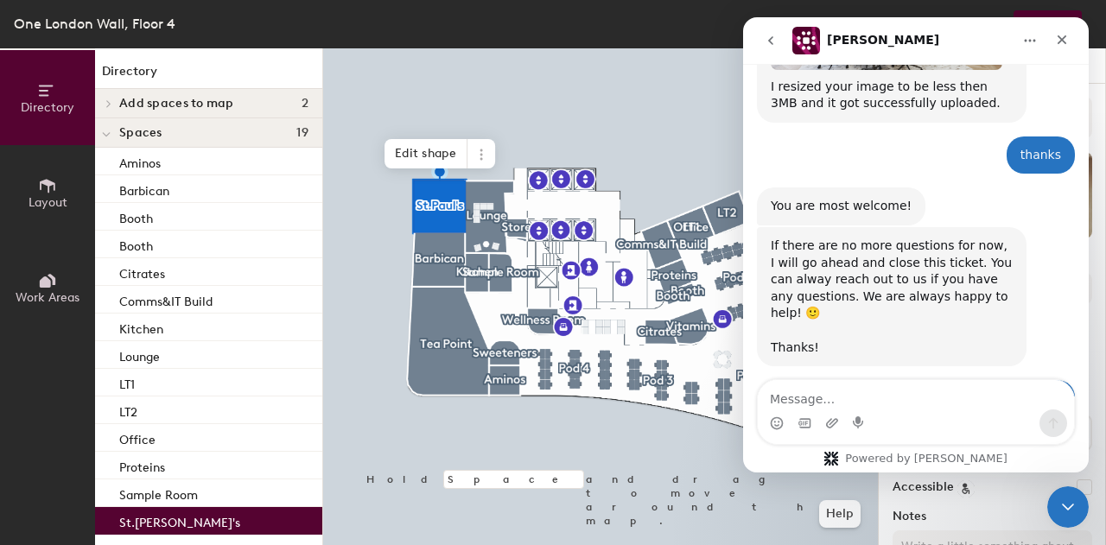
scroll to position [2695, 0]
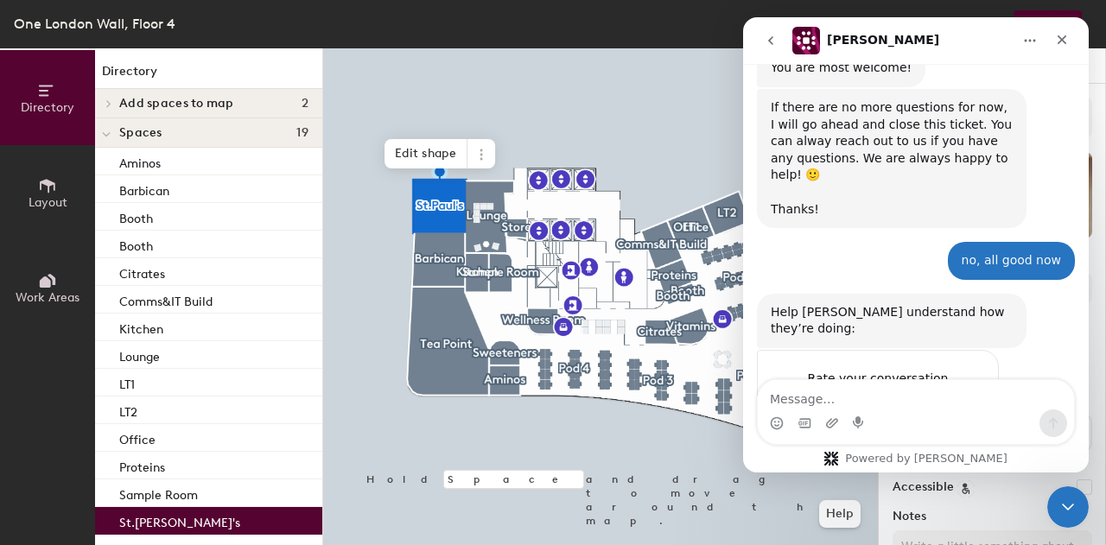
click at [958, 398] on span "Amazing" at bounding box center [959, 413] width 31 height 31
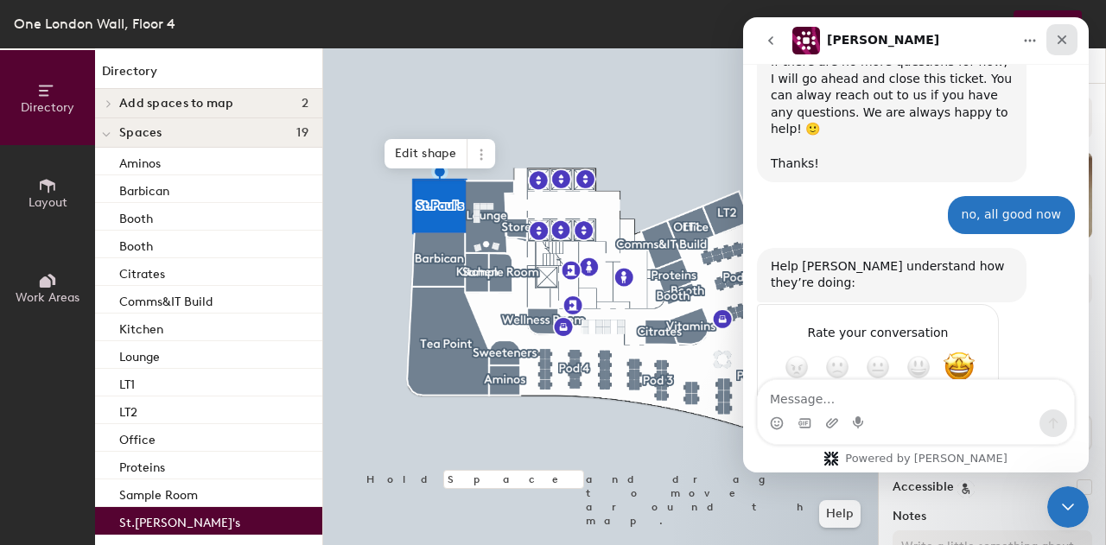
click at [1061, 44] on icon "Close" at bounding box center [1062, 40] width 14 height 14
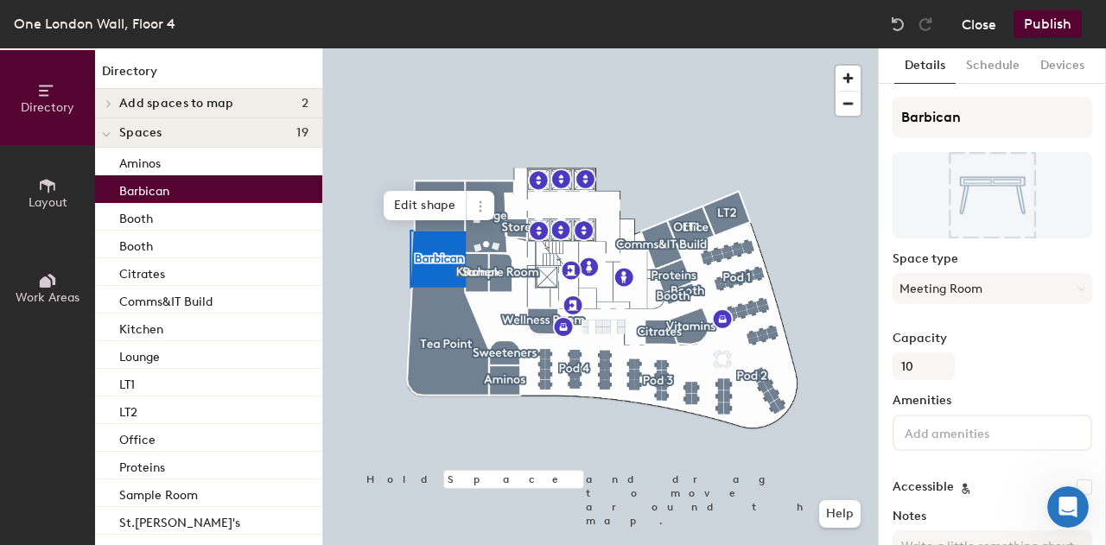
click at [992, 20] on button "Close" at bounding box center [979, 24] width 35 height 28
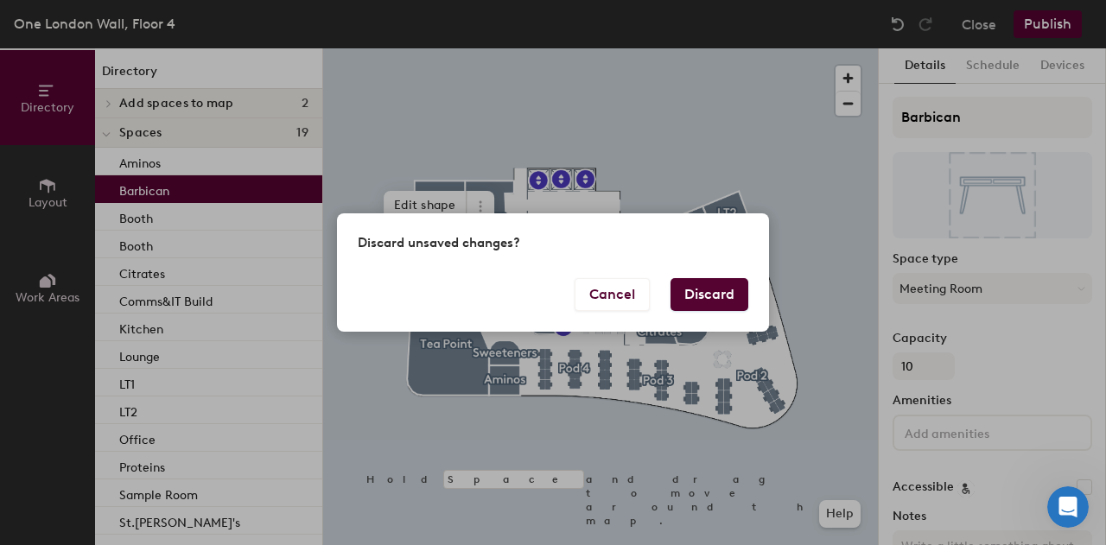
click at [698, 302] on button "Discard" at bounding box center [710, 294] width 78 height 33
